Goal: Task Accomplishment & Management: Use online tool/utility

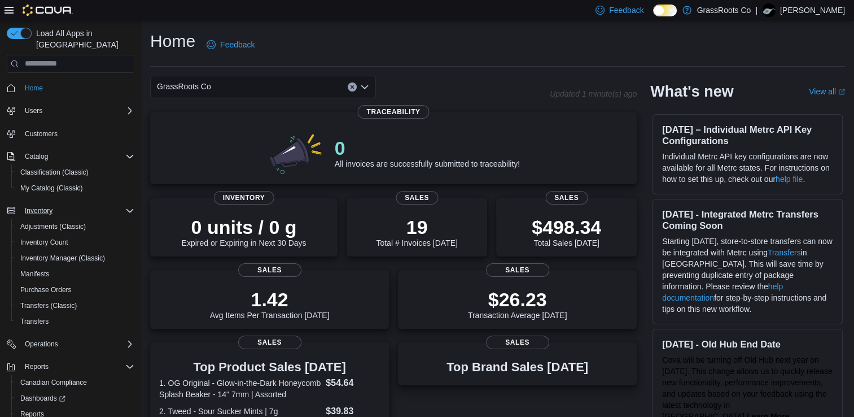
click at [129, 206] on icon "Complex example" at bounding box center [129, 210] width 9 height 9
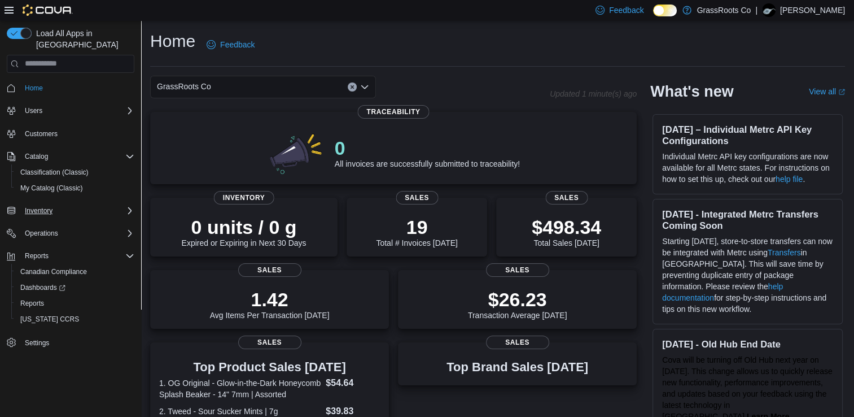
click at [129, 206] on icon "Complex example" at bounding box center [129, 210] width 9 height 9
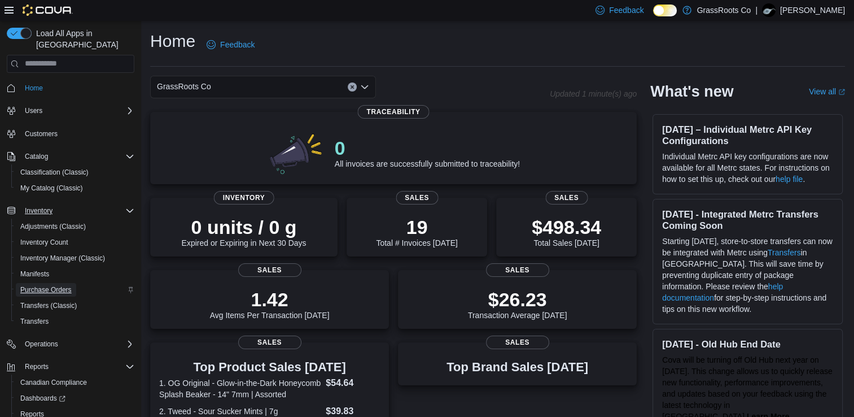
click at [54, 285] on span "Purchase Orders" at bounding box center [45, 289] width 51 height 9
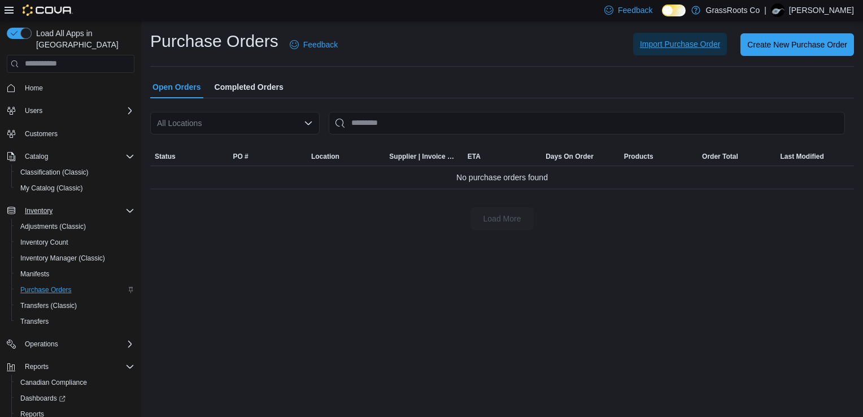
click at [684, 47] on span "Import Purchase Order" at bounding box center [680, 43] width 80 height 11
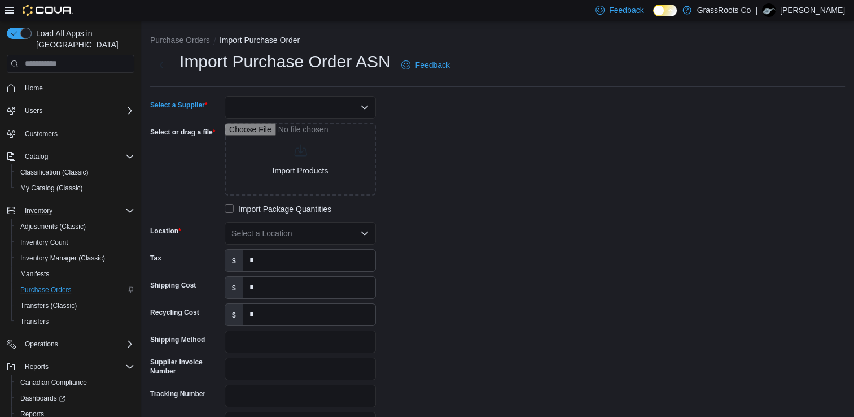
click at [316, 101] on div at bounding box center [300, 107] width 151 height 23
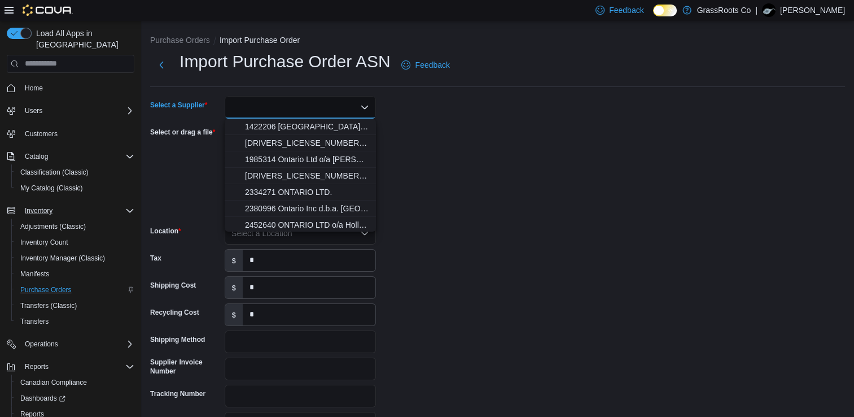
click at [315, 108] on div "Combo box. Selected. Combo box input. Type some text or, to display a list of c…" at bounding box center [300, 107] width 151 height 23
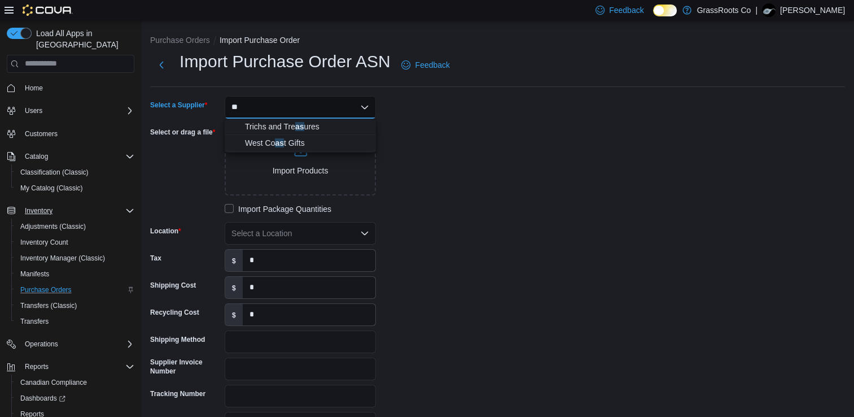
type input "*"
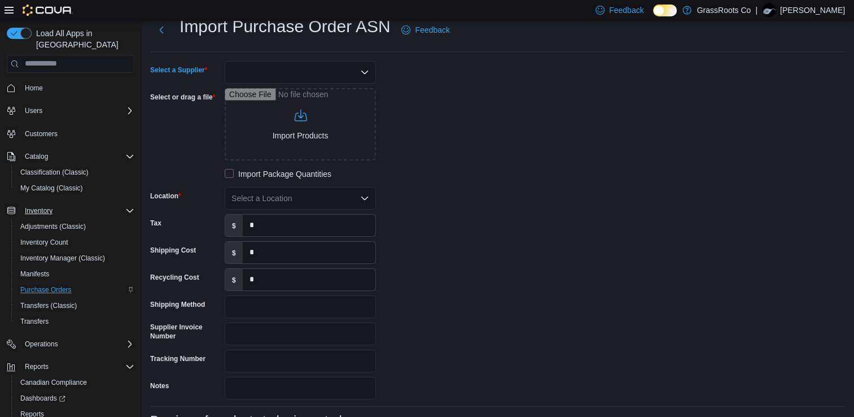
click at [299, 68] on div "Combo box. Selected. Combo box input. Type some text or, to display a list of c…" at bounding box center [300, 72] width 151 height 23
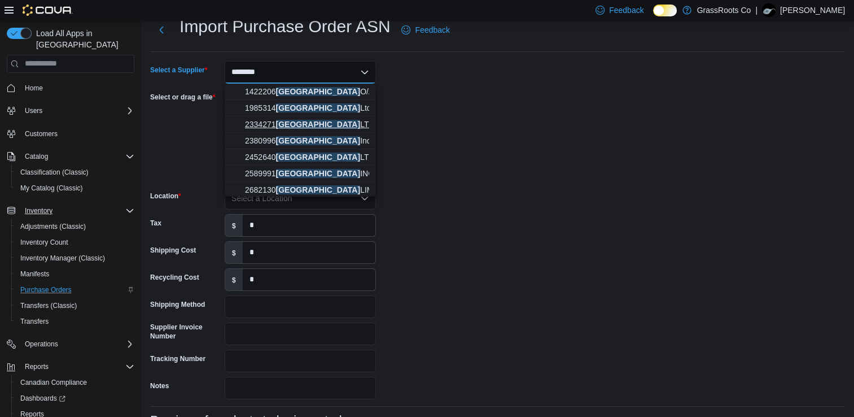
scroll to position [2, 0]
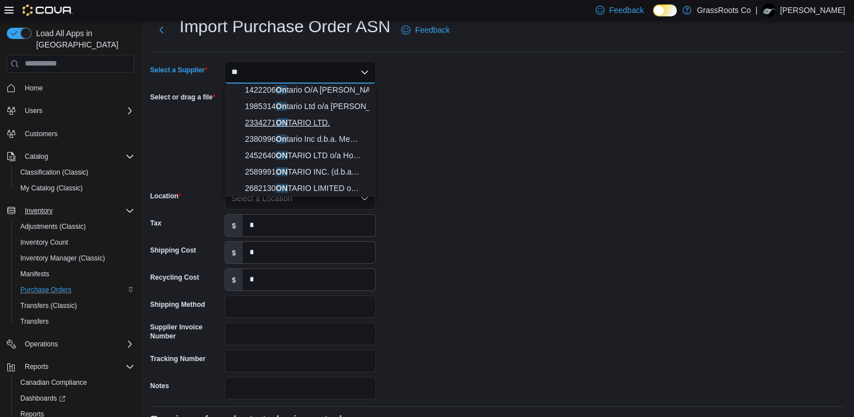
type input "*"
click at [471, 125] on div "Select a Supplier Combo box. Selected. Combo box input. Type some text or, to d…" at bounding box center [319, 230] width 339 height 338
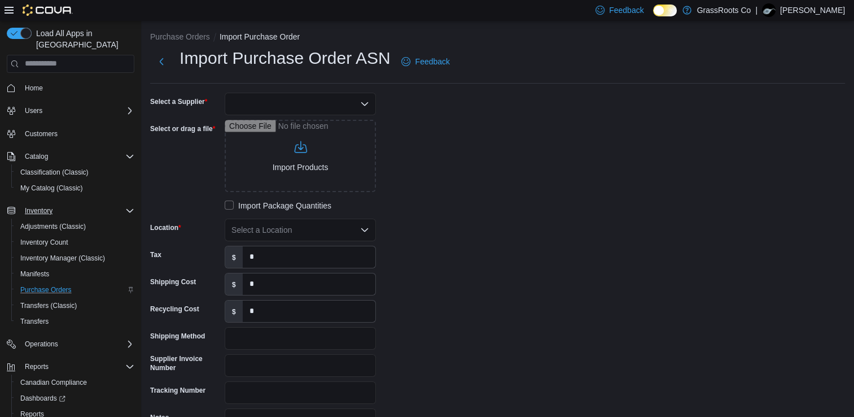
scroll to position [0, 0]
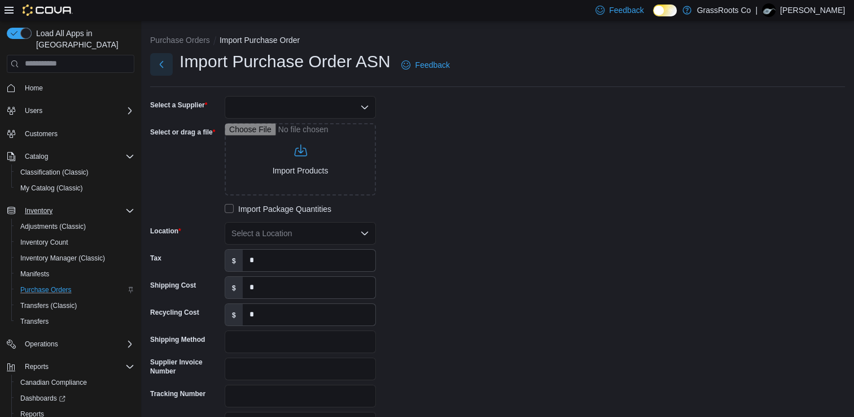
click at [165, 64] on button "Next" at bounding box center [161, 64] width 23 height 23
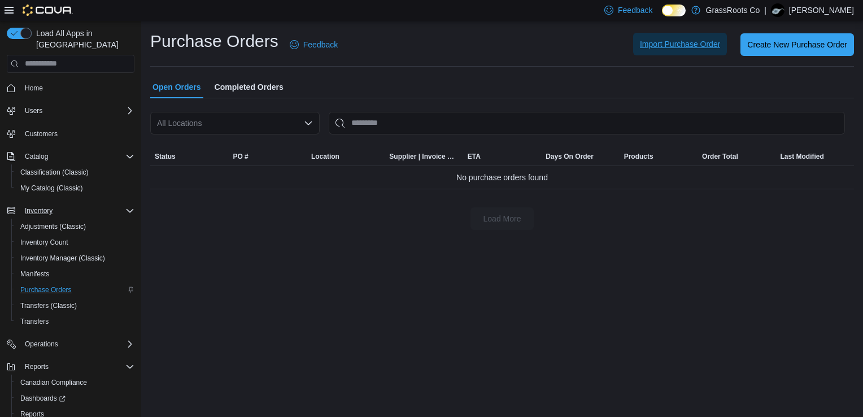
click at [678, 46] on span "Import Purchase Order" at bounding box center [680, 43] width 80 height 11
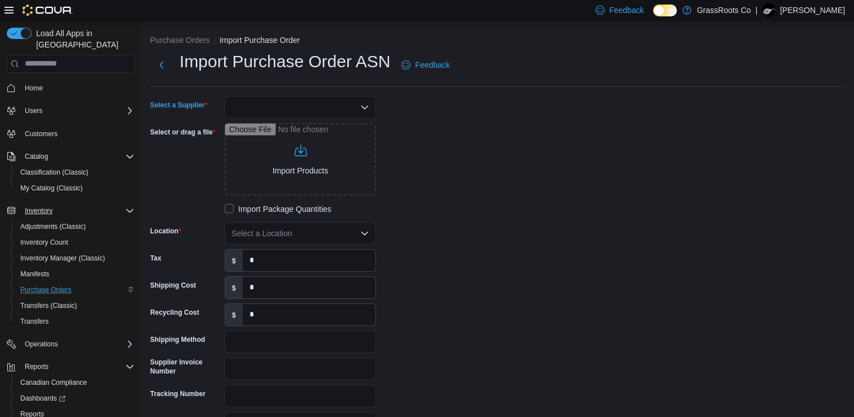
click at [290, 107] on div at bounding box center [300, 107] width 151 height 23
type input "***"
click at [294, 124] on span "OCS" at bounding box center [307, 126] width 124 height 11
click at [262, 233] on div "Select a Location" at bounding box center [300, 233] width 151 height 23
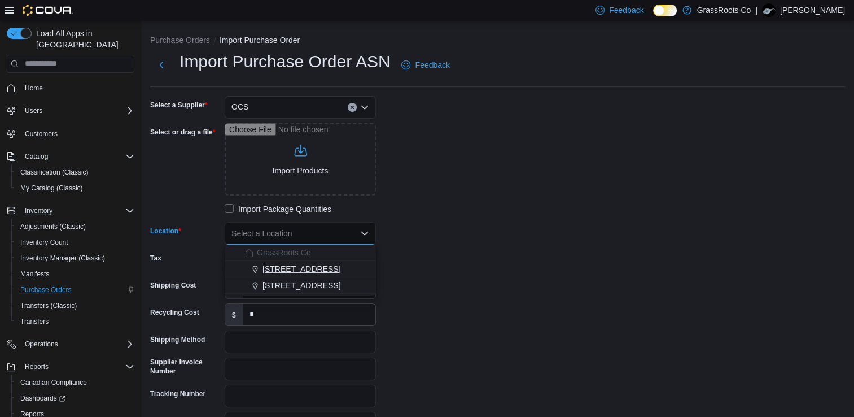
click at [290, 269] on span "[STREET_ADDRESS]" at bounding box center [302, 268] width 78 height 11
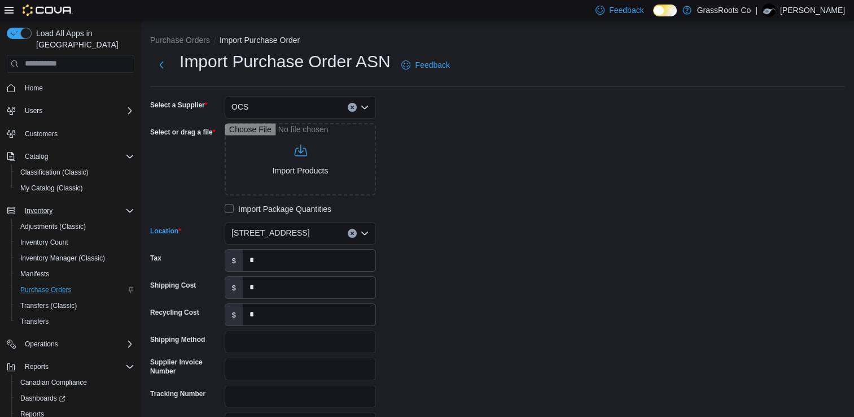
click at [479, 252] on div "Select a Supplier OCS Select or drag a file Import Products Import Package Quan…" at bounding box center [319, 265] width 339 height 338
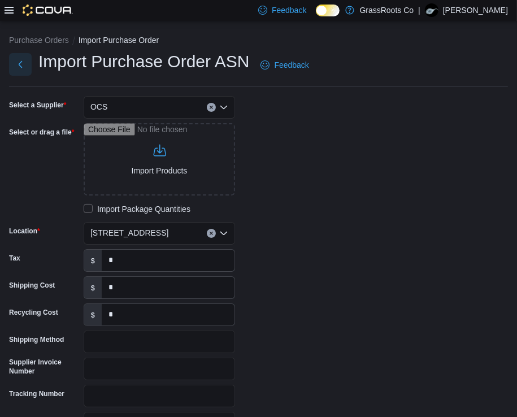
click at [18, 68] on button "Next" at bounding box center [20, 64] width 23 height 23
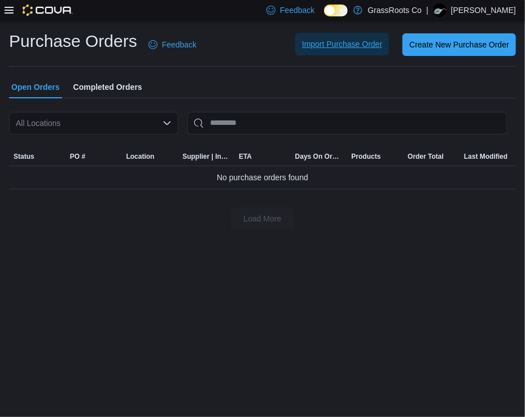
click at [348, 46] on span "Import Purchase Order" at bounding box center [342, 43] width 80 height 11
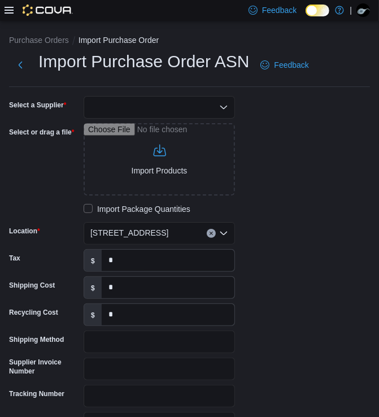
click at [23, 200] on div at bounding box center [44, 209] width 70 height 18
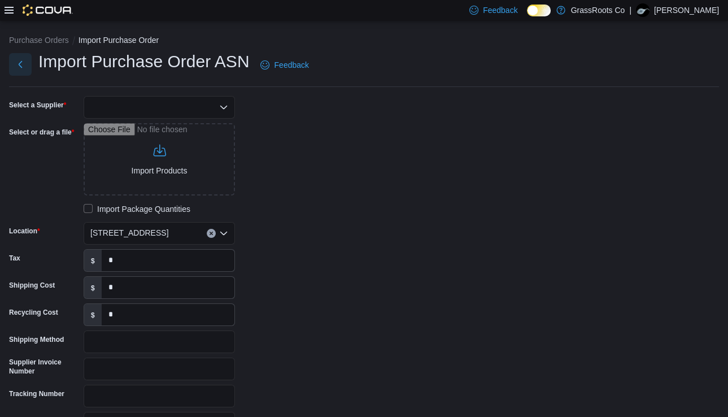
click at [24, 69] on button "Next" at bounding box center [20, 64] width 23 height 23
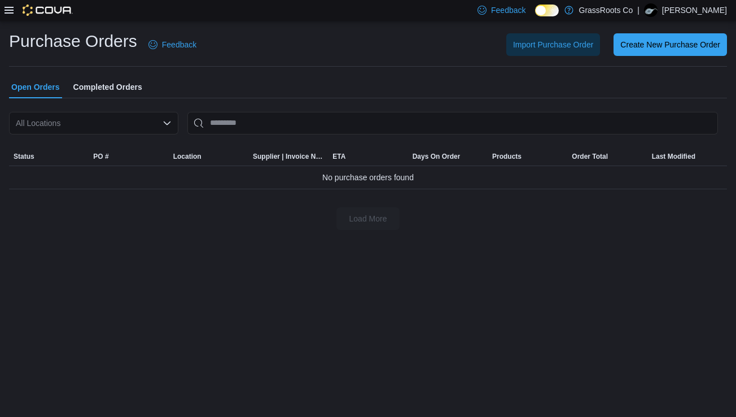
click at [8, 12] on icon at bounding box center [9, 10] width 9 height 9
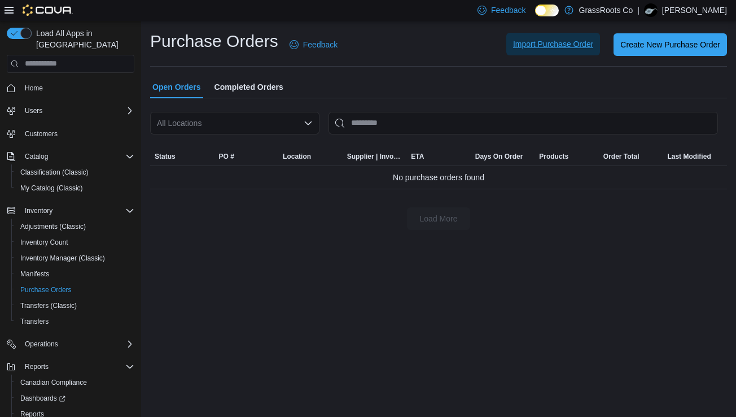
click at [549, 40] on span "Import Purchase Order" at bounding box center [553, 43] width 80 height 11
